Goal: Information Seeking & Learning: Learn about a topic

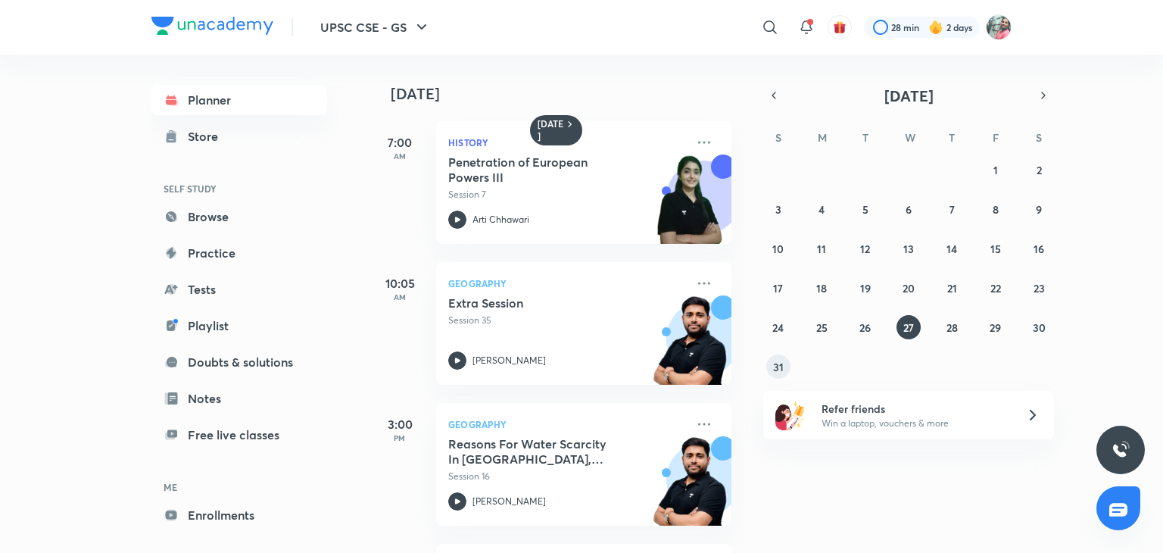
click at [780, 367] on abbr "31" at bounding box center [778, 367] width 11 height 14
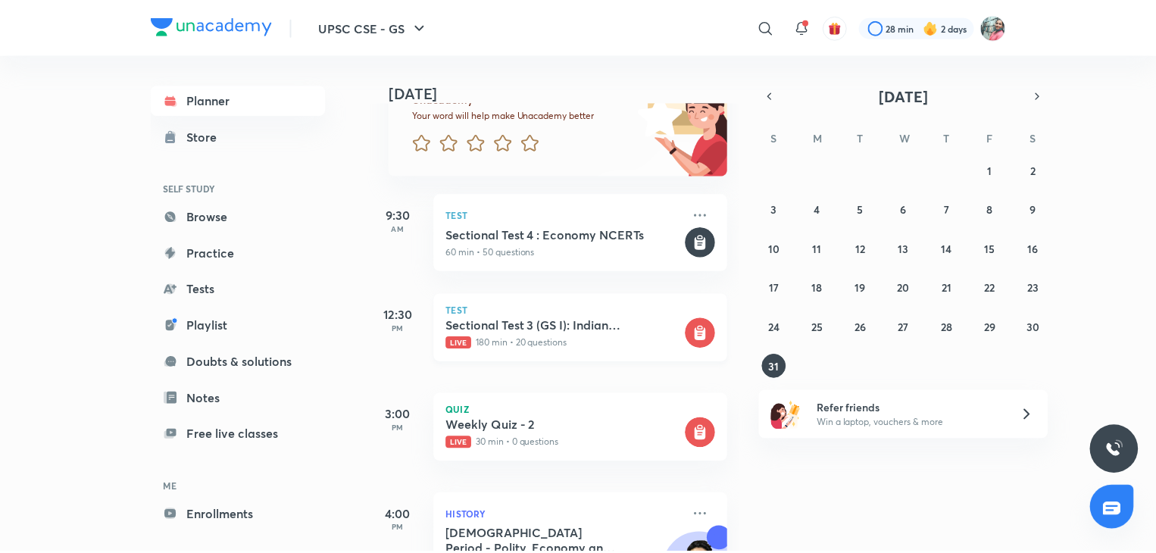
scroll to position [139, 0]
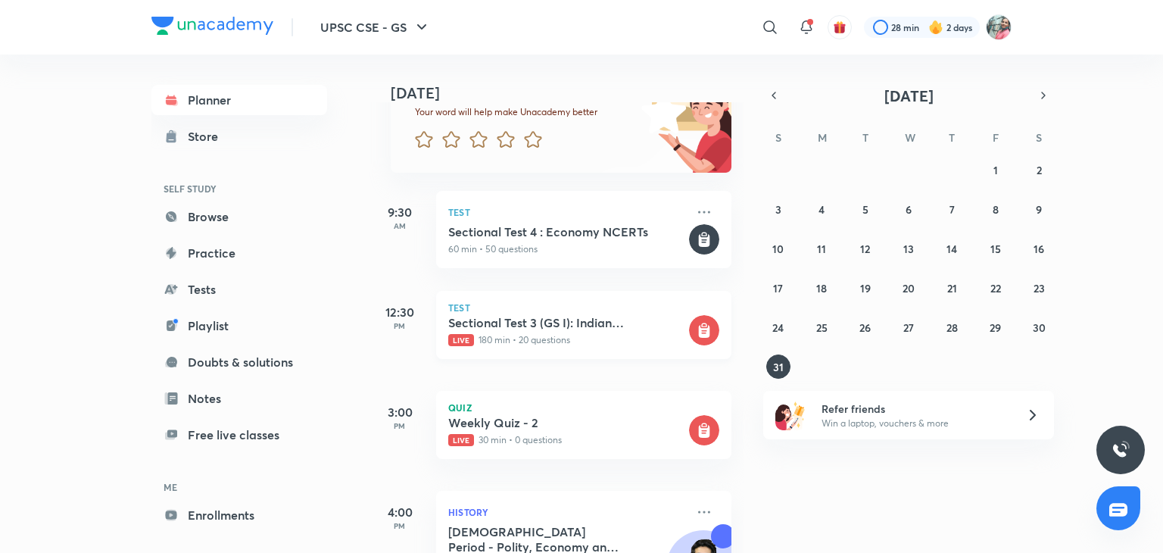
click at [579, 325] on h5 "Sectional Test 3 (GS I): Indian Geography + Current Affairs" at bounding box center [567, 322] width 238 height 15
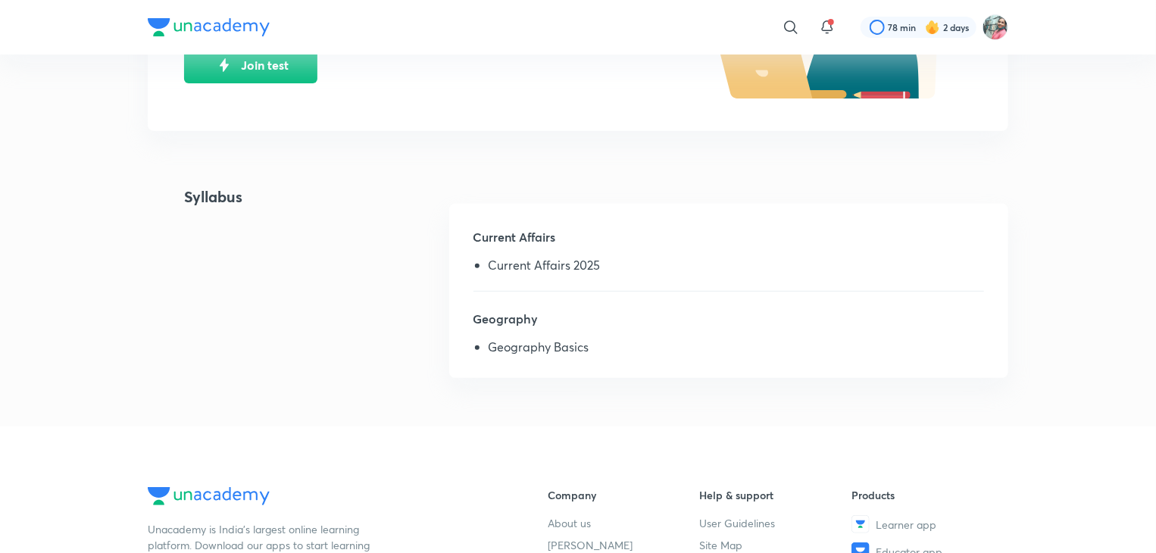
scroll to position [236, 0]
click at [513, 322] on h5 "Geography" at bounding box center [728, 326] width 510 height 30
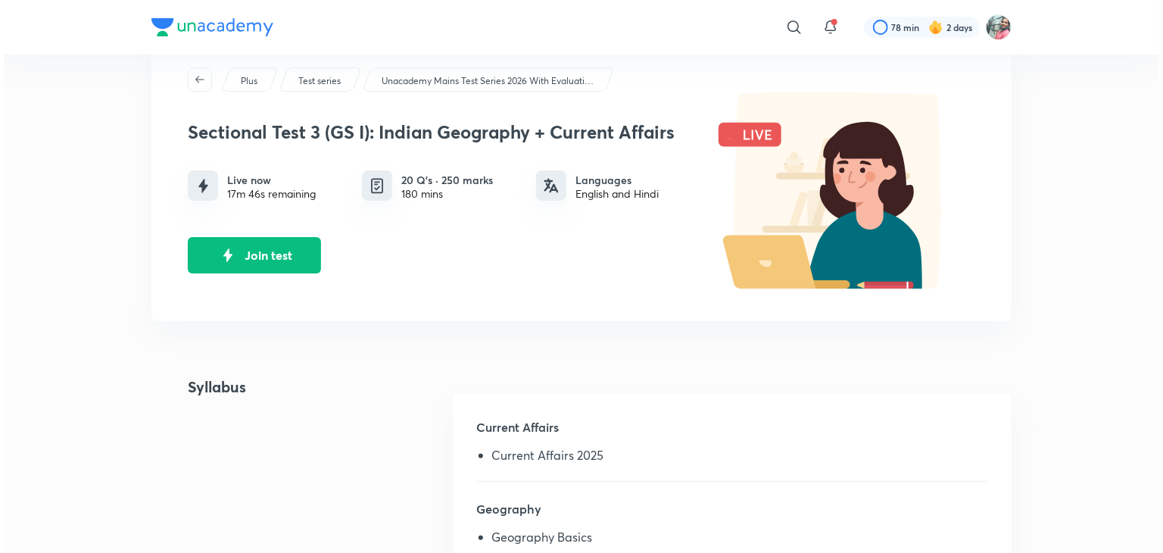
scroll to position [45, 0]
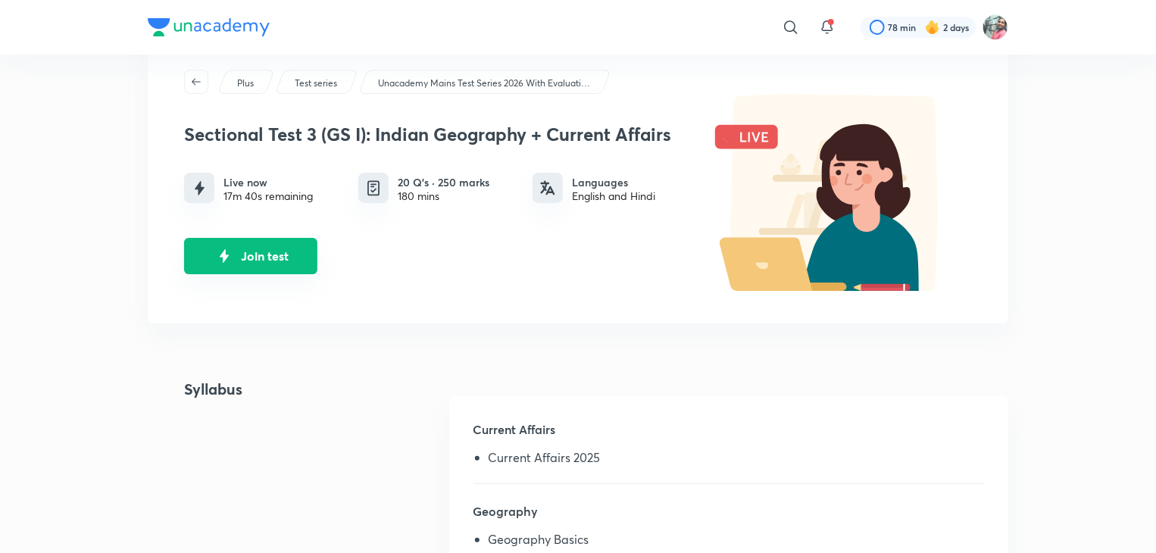
click at [247, 261] on button "Join test" at bounding box center [250, 256] width 133 height 36
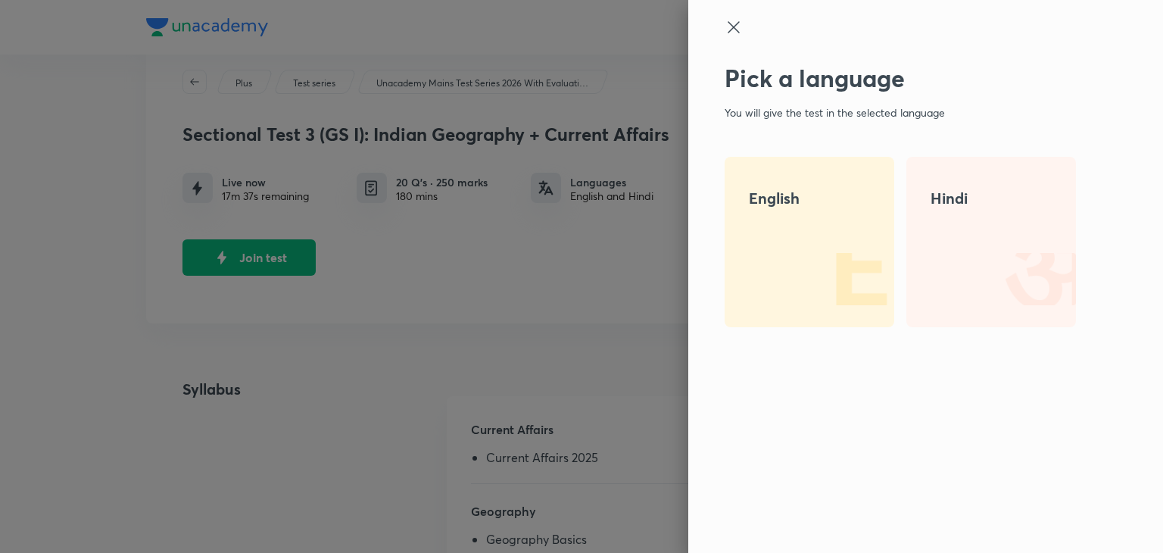
click at [763, 250] on div "English" at bounding box center [810, 242] width 170 height 170
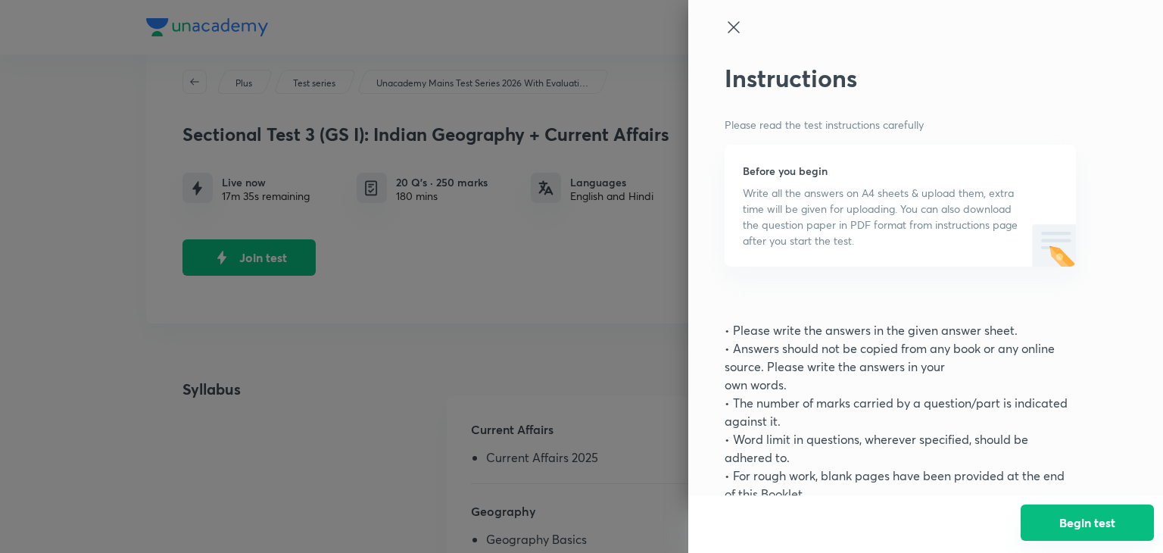
click at [1056, 519] on button "Begin test" at bounding box center [1087, 522] width 133 height 36
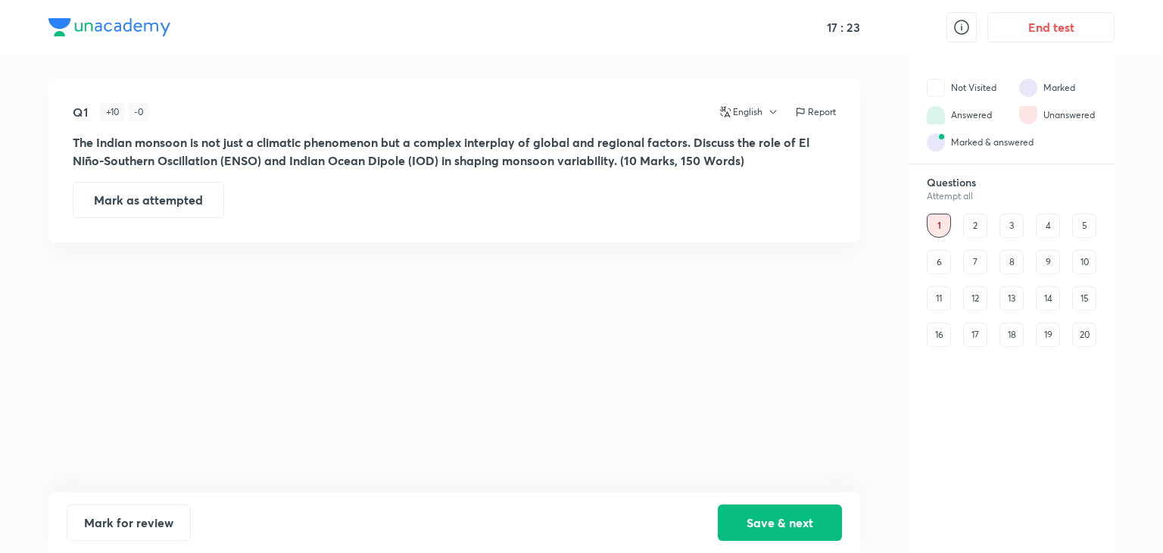
click at [969, 226] on div "2" at bounding box center [975, 226] width 24 height 24
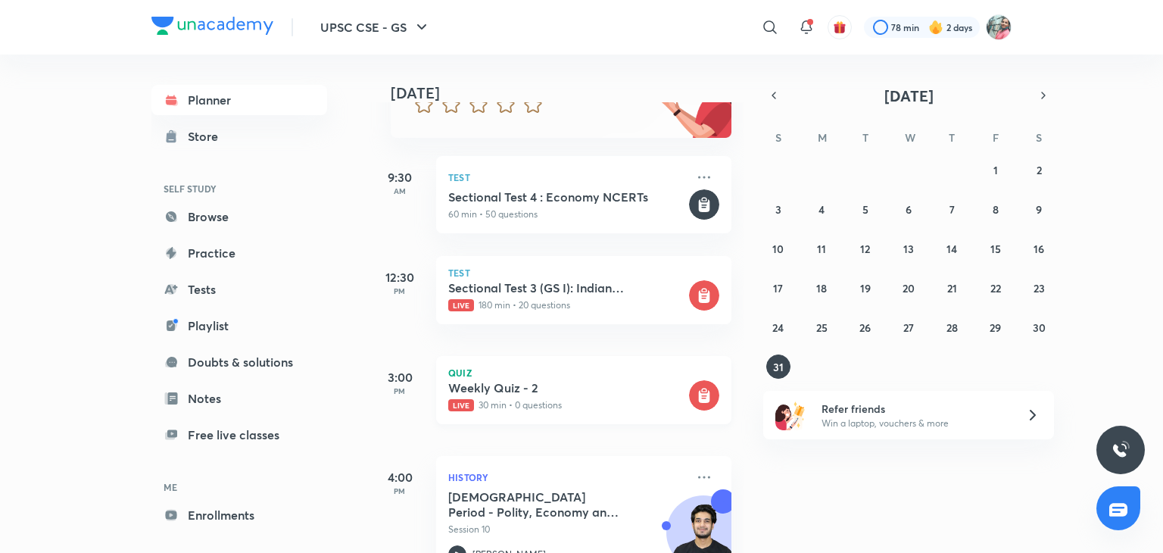
click at [514, 385] on h5 "Weekly Quiz - 2" at bounding box center [567, 387] width 238 height 15
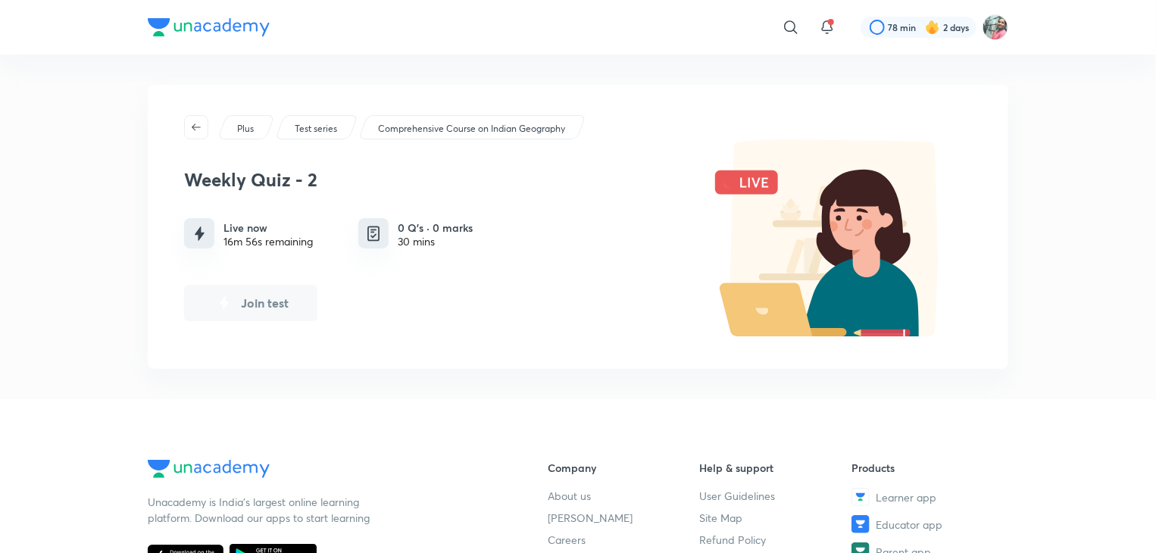
click at [273, 293] on button "Join test" at bounding box center [250, 303] width 133 height 36
drag, startPoint x: 274, startPoint y: 307, endPoint x: 253, endPoint y: 234, distance: 76.5
click at [253, 234] on div "Weekly Quiz - 2 Live now 16m 49s remaining 0 Q’s · 0 marks 30 mins Join test" at bounding box center [437, 239] width 507 height 164
click at [253, 236] on div "16m 49s remaining" at bounding box center [267, 242] width 89 height 12
click at [819, 22] on icon at bounding box center [827, 27] width 18 height 18
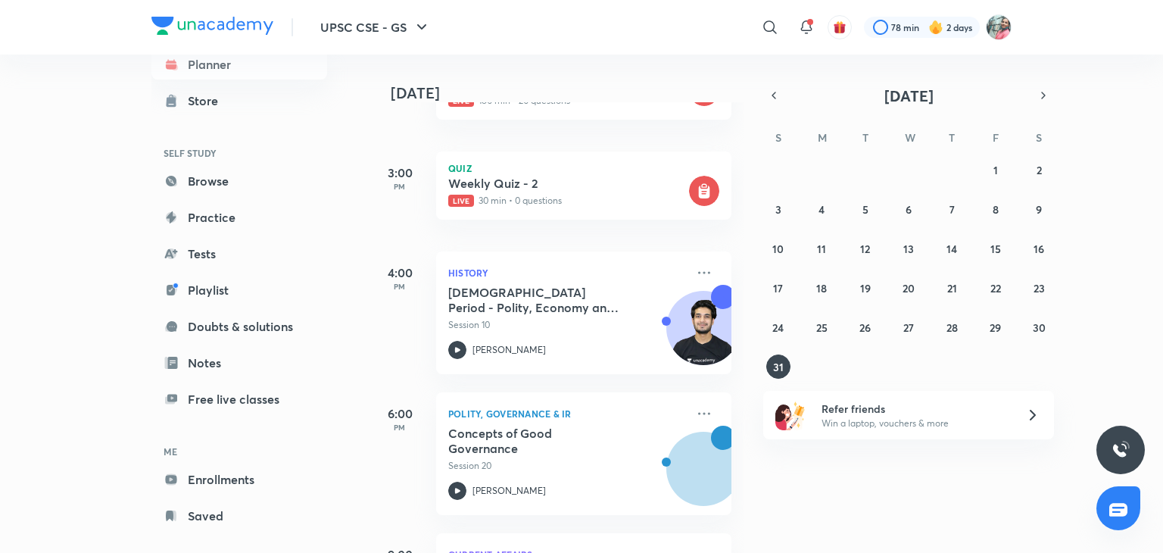
scroll to position [380, 0]
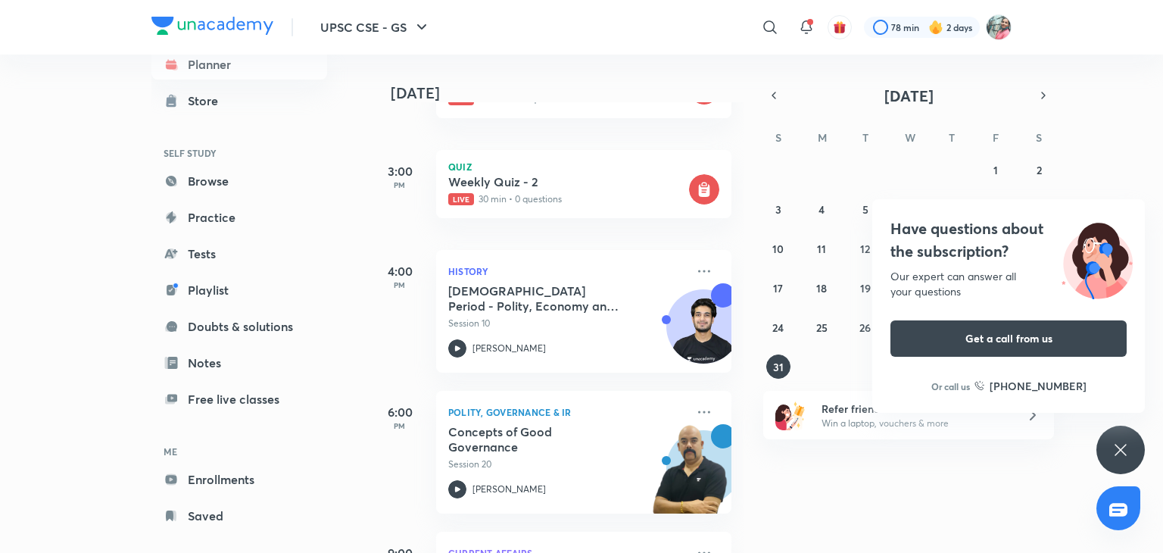
click at [1130, 453] on div "Have questions about the subscription? Our expert can answer all your questions…" at bounding box center [1121, 450] width 48 height 48
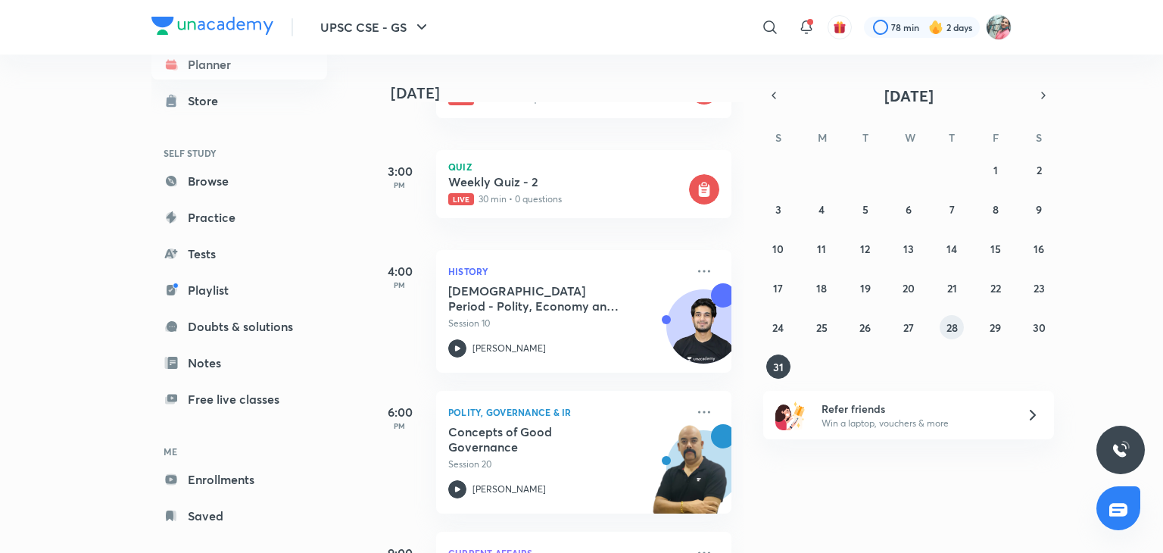
click at [957, 323] on abbr "28" at bounding box center [952, 327] width 11 height 14
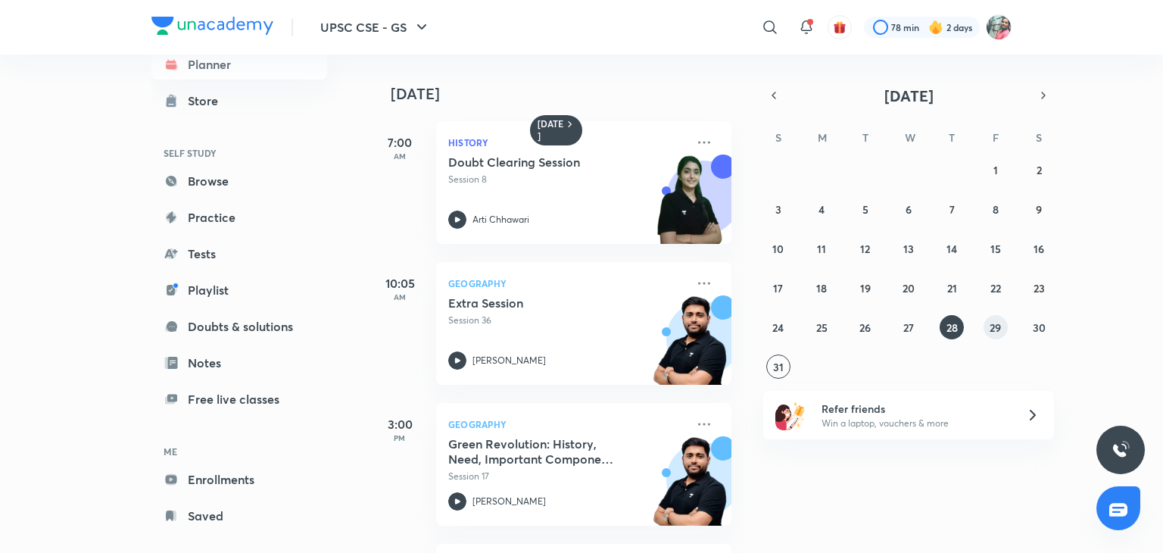
click at [997, 323] on abbr "29" at bounding box center [995, 327] width 11 height 14
click at [1043, 326] on abbr "30" at bounding box center [1039, 327] width 13 height 14
click at [1038, 92] on icon "button" at bounding box center [1044, 96] width 12 height 14
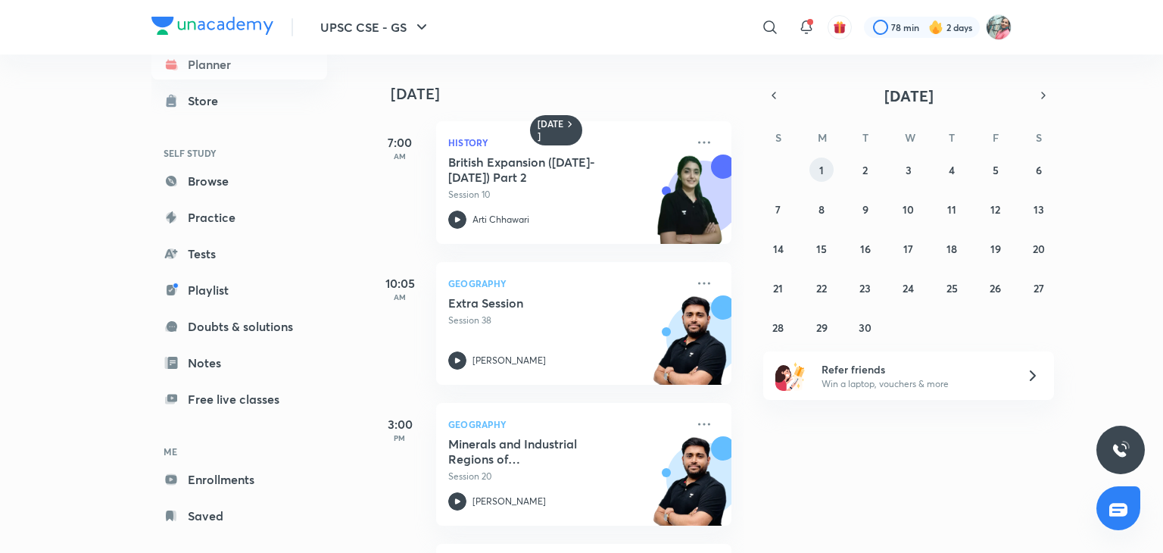
click at [830, 168] on button "1" at bounding box center [822, 170] width 24 height 24
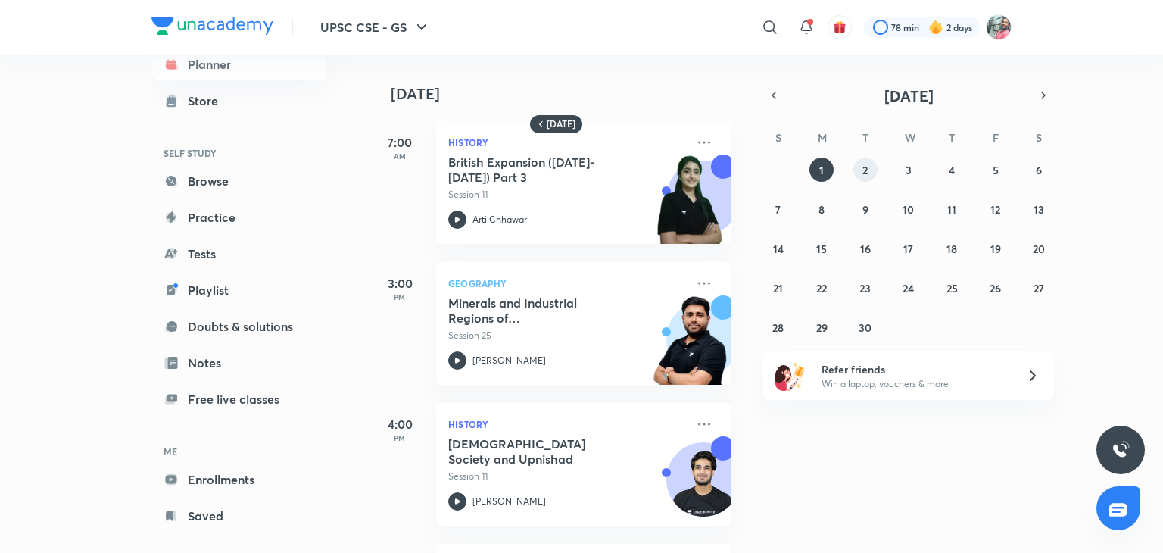
click at [860, 169] on button "2" at bounding box center [866, 170] width 24 height 24
click at [900, 170] on button "3" at bounding box center [909, 170] width 24 height 24
click at [952, 172] on abbr "4" at bounding box center [952, 170] width 6 height 14
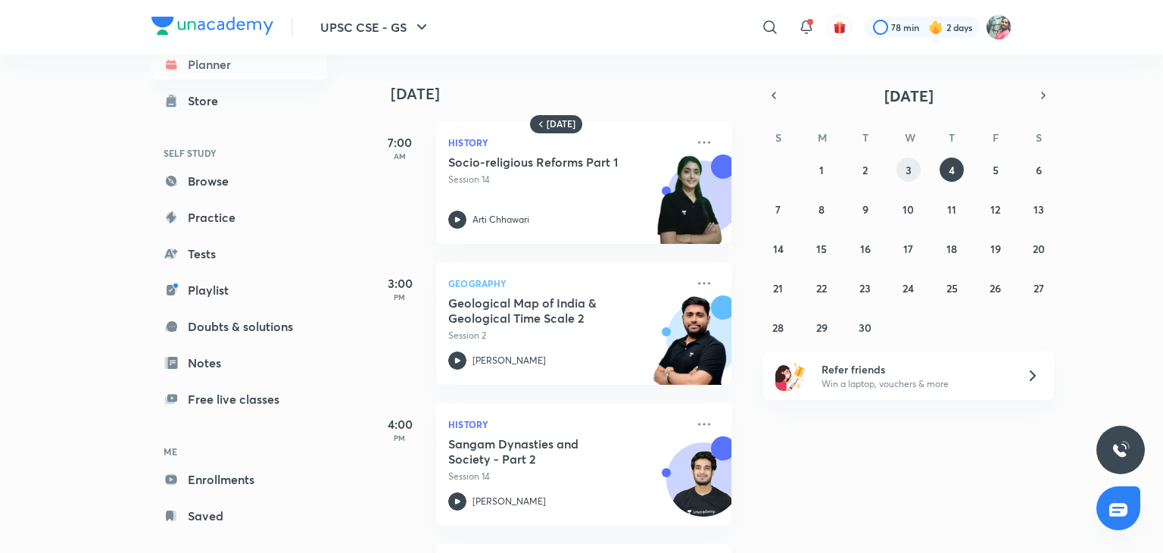
click at [897, 173] on button "3" at bounding box center [909, 170] width 24 height 24
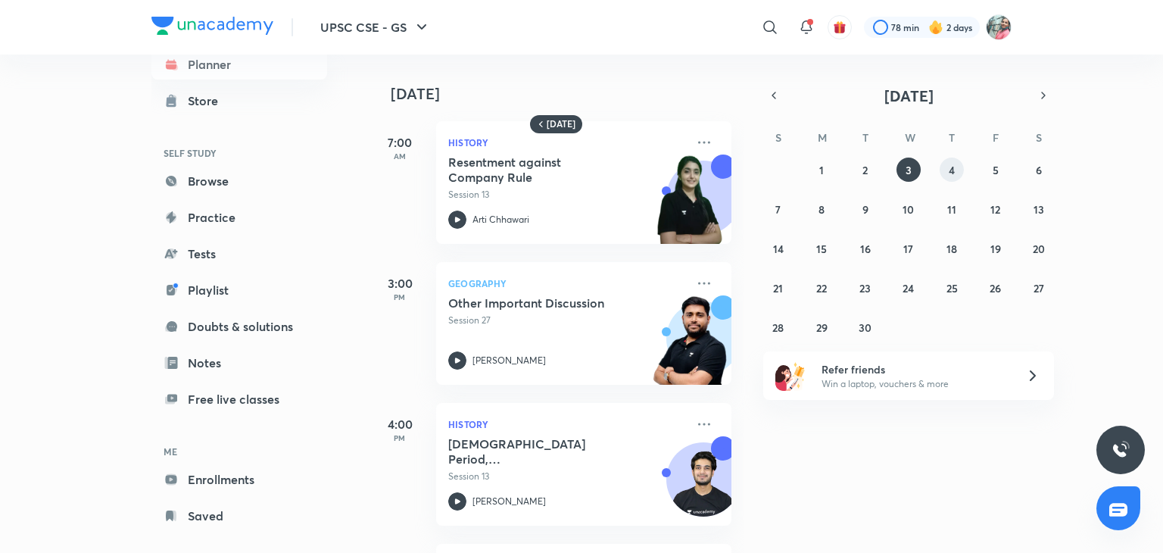
click at [948, 173] on button "4" at bounding box center [952, 170] width 24 height 24
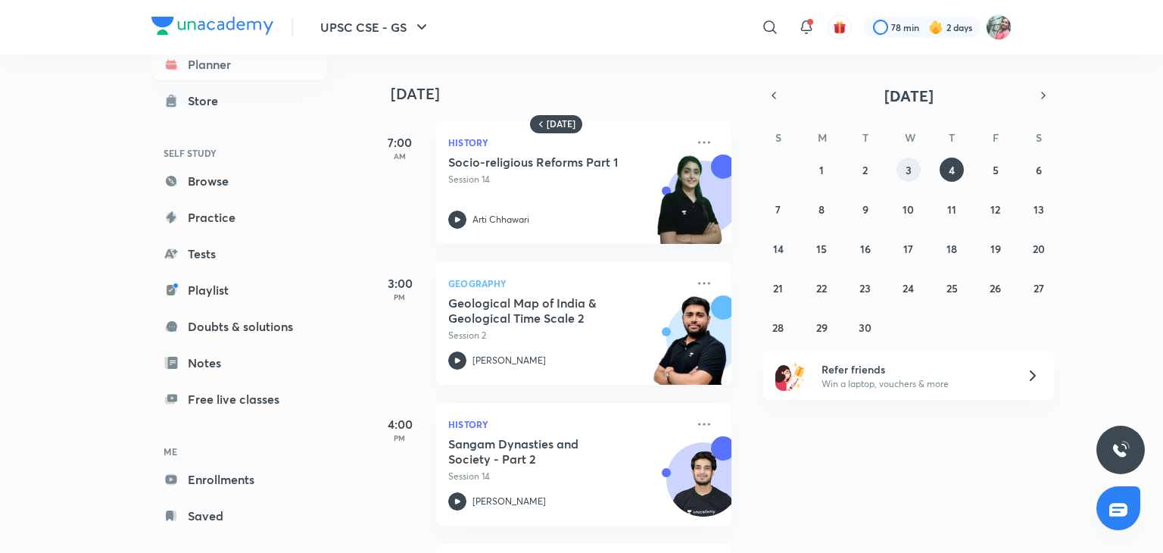
click at [912, 173] on button "3" at bounding box center [909, 170] width 24 height 24
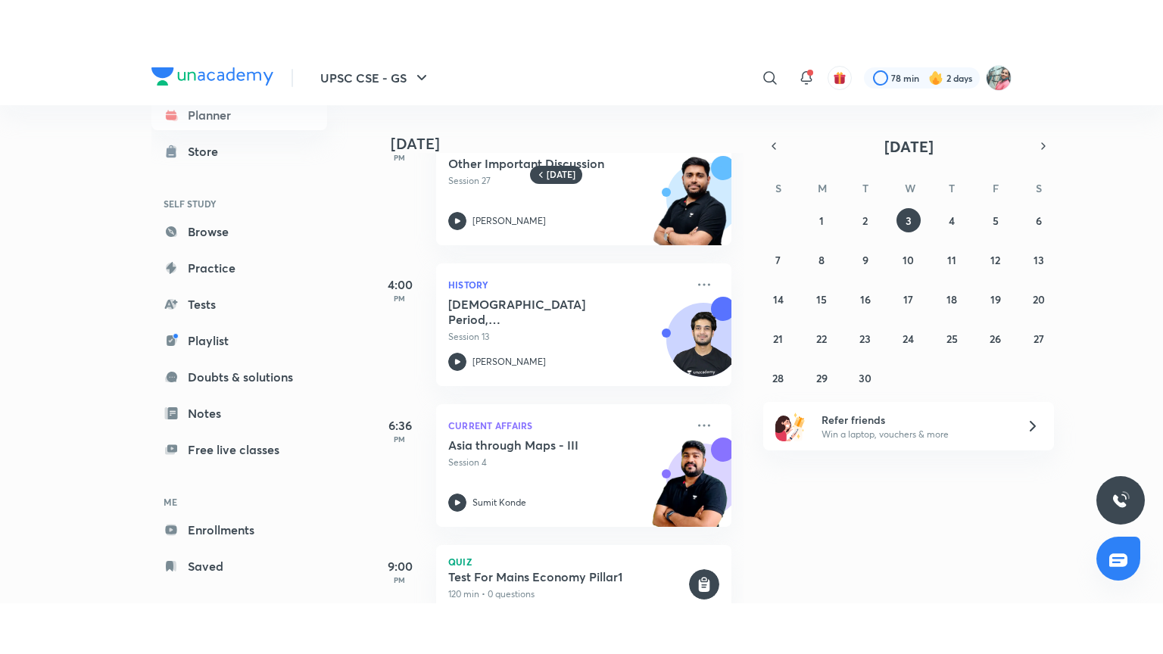
scroll to position [174, 0]
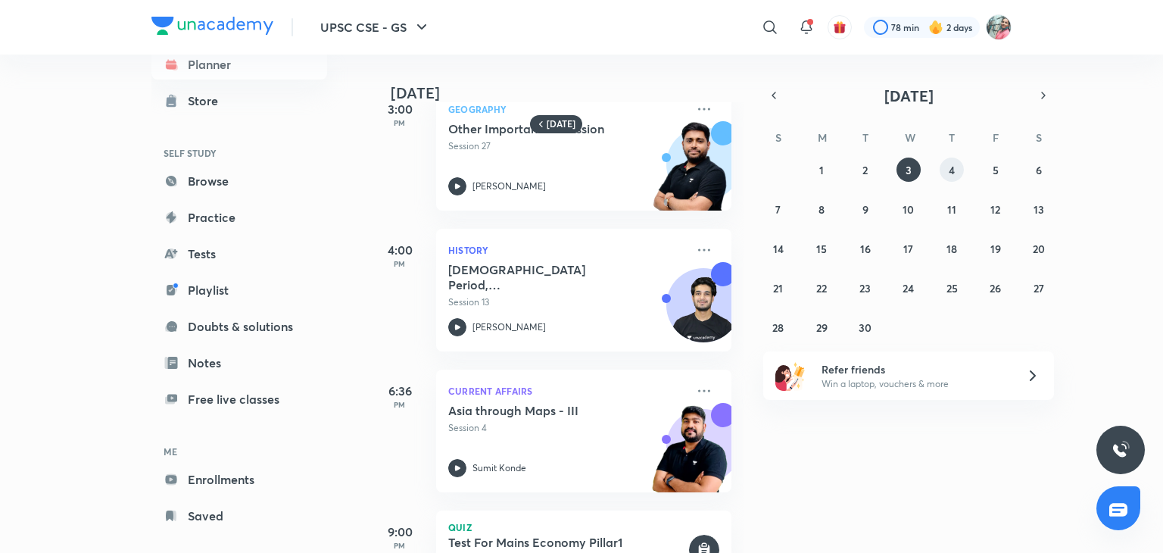
click at [944, 170] on button "4" at bounding box center [952, 170] width 24 height 24
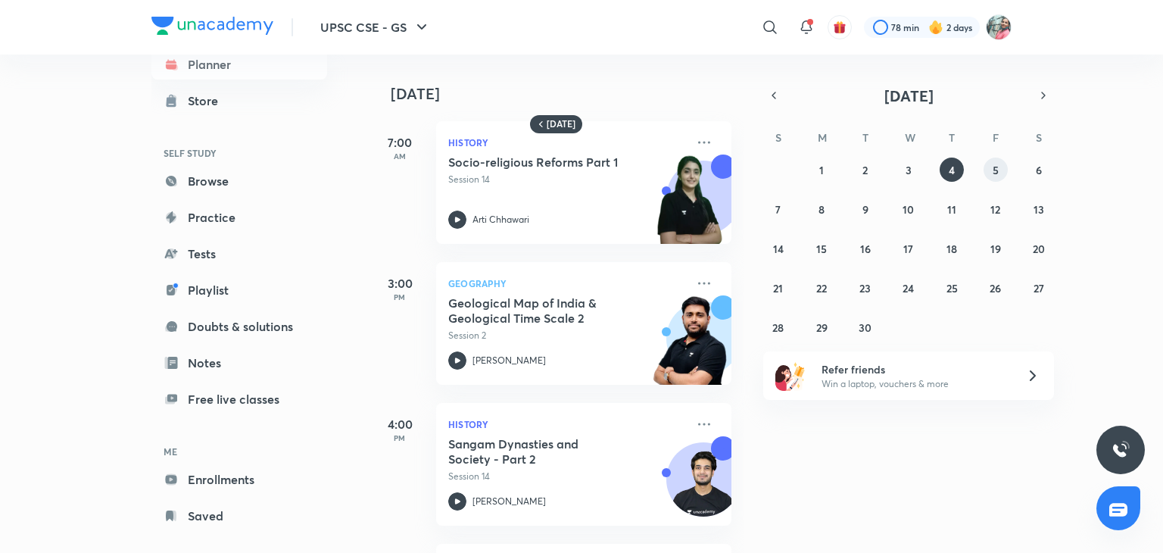
click at [986, 167] on button "5" at bounding box center [996, 170] width 24 height 24
click at [1033, 173] on button "6" at bounding box center [1039, 170] width 24 height 24
click at [768, 98] on icon "button" at bounding box center [774, 96] width 12 height 14
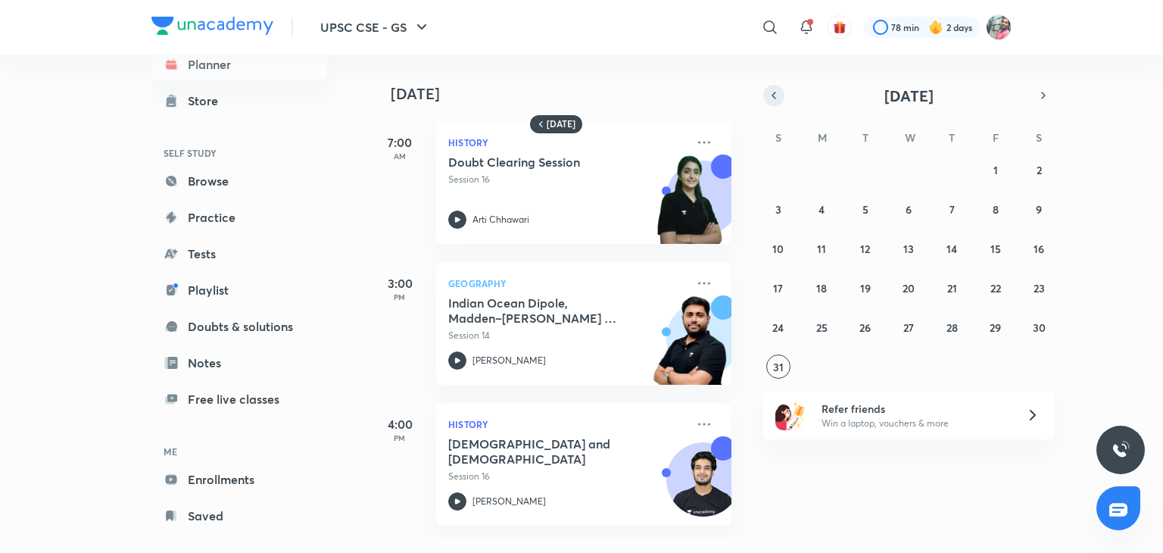
click at [768, 98] on icon "button" at bounding box center [774, 96] width 12 height 14
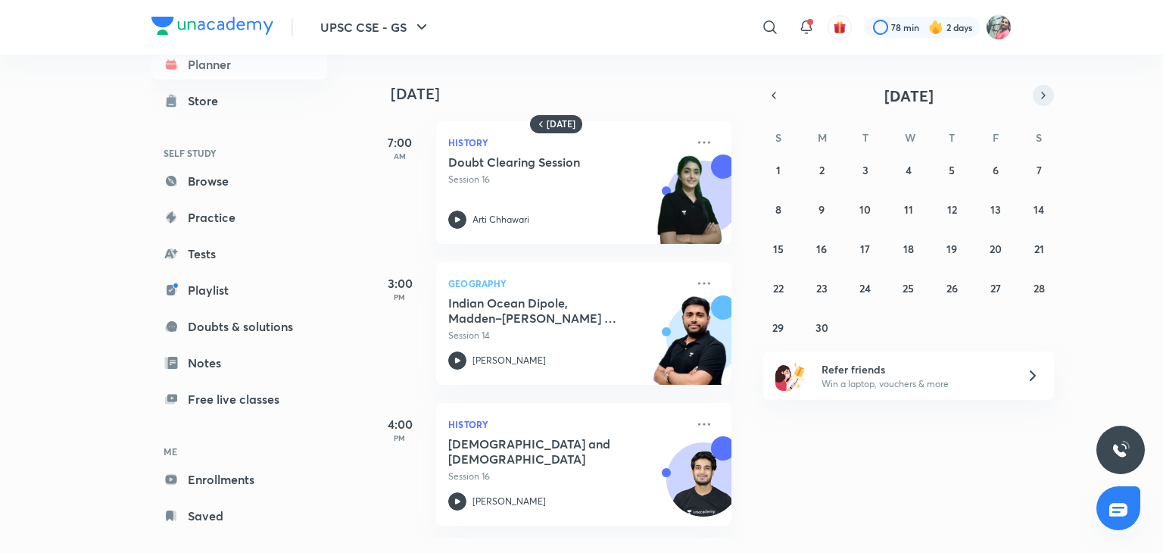
click at [1041, 93] on icon "button" at bounding box center [1044, 96] width 12 height 14
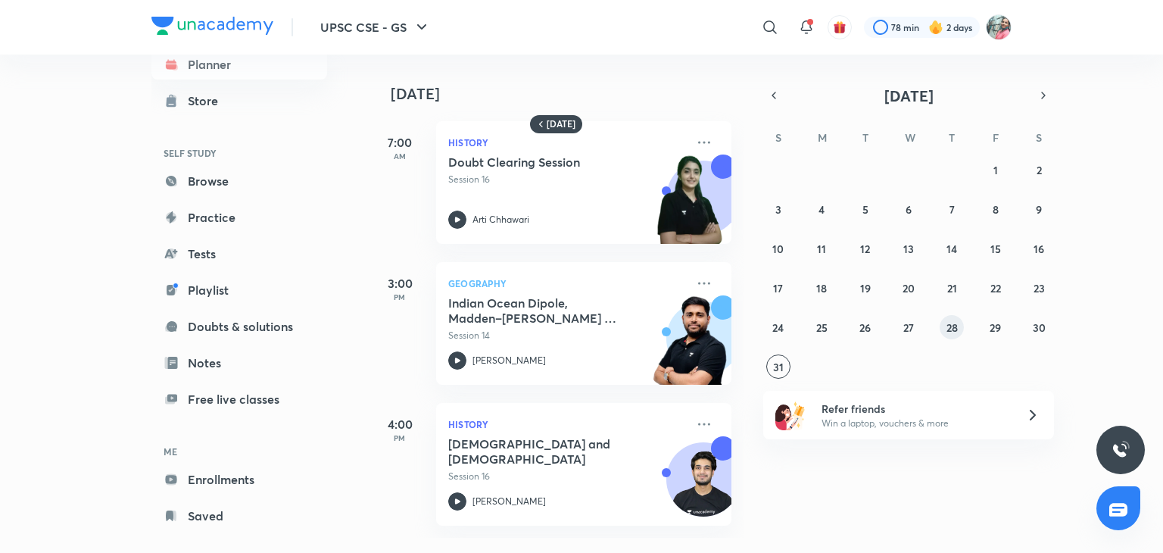
click at [953, 323] on abbr "28" at bounding box center [952, 327] width 11 height 14
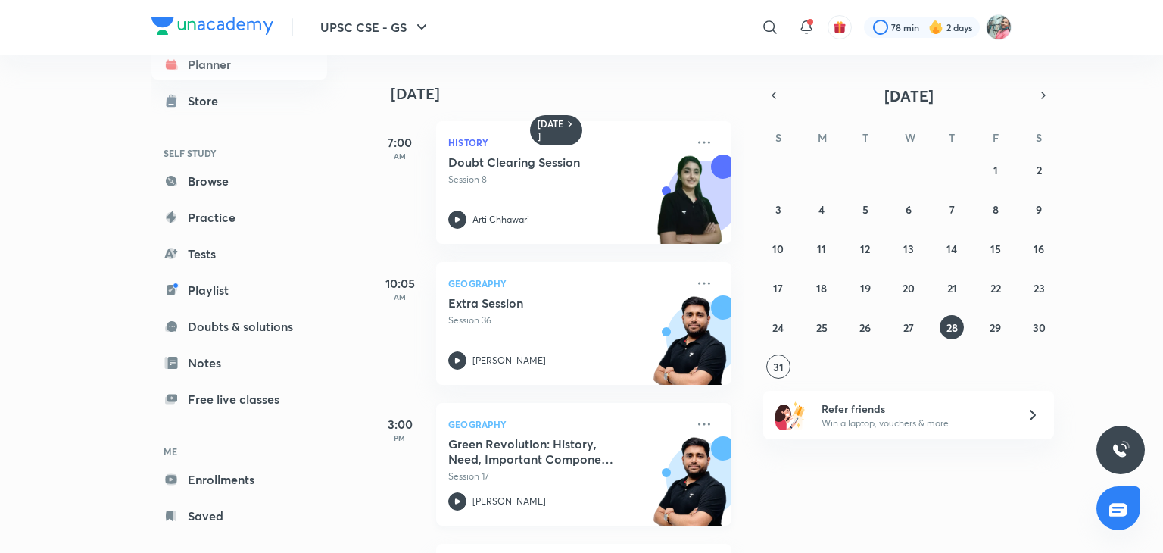
click at [557, 443] on h5 "Green Revolution: History, Need, Important Components & Drawbacks" at bounding box center [542, 451] width 189 height 30
